Goal: Task Accomplishment & Management: Use online tool/utility

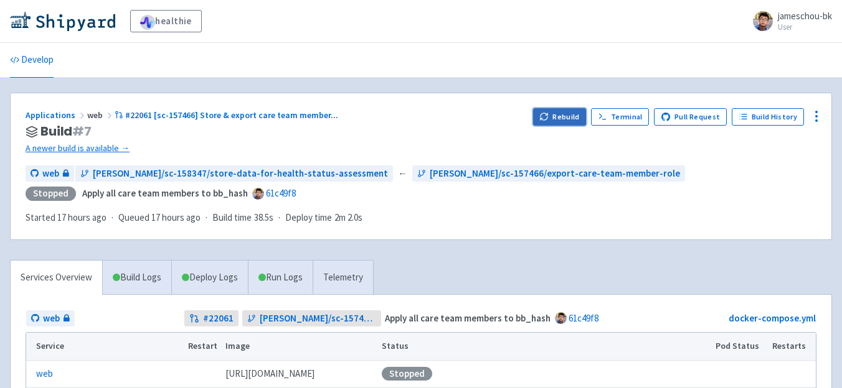
click at [547, 120] on icon "button" at bounding box center [543, 119] width 7 height 4
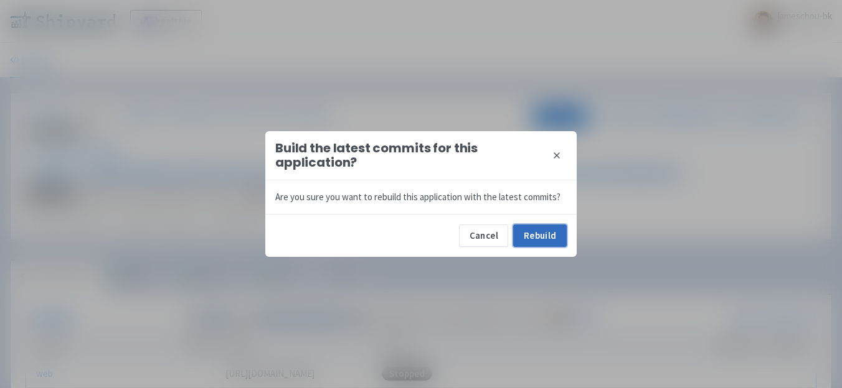
click at [545, 233] on button "Rebuild" at bounding box center [540, 236] width 54 height 22
